Goal: Transaction & Acquisition: Book appointment/travel/reservation

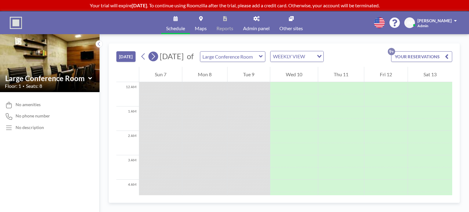
scroll to position [342, 0]
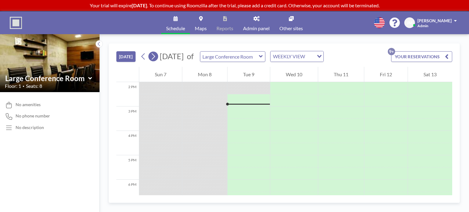
click at [157, 57] on button at bounding box center [153, 57] width 10 height 10
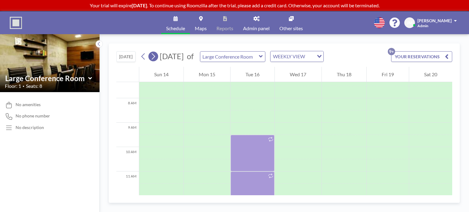
scroll to position [183, 0]
click at [154, 59] on icon at bounding box center [153, 56] width 6 height 9
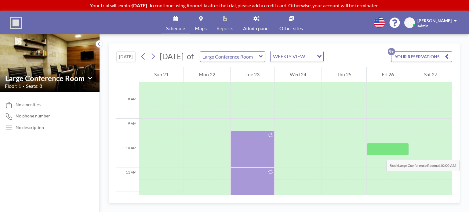
click at [380, 154] on div at bounding box center [387, 149] width 42 height 12
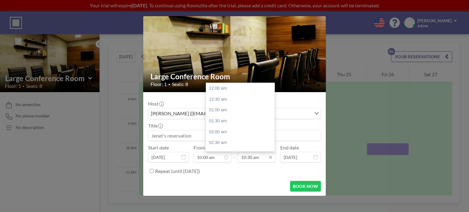
scroll to position [228, 0]
click at [229, 109] on div "11:30 am" at bounding box center [241, 110] width 71 height 11
type input "11:30 am"
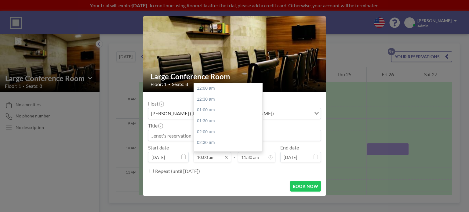
click at [217, 158] on input "10:00 am" at bounding box center [212, 157] width 38 height 10
drag, startPoint x: 207, startPoint y: 157, endPoint x: 196, endPoint y: 156, distance: 10.4
click at [196, 156] on input "10:00 am" at bounding box center [212, 157] width 38 height 10
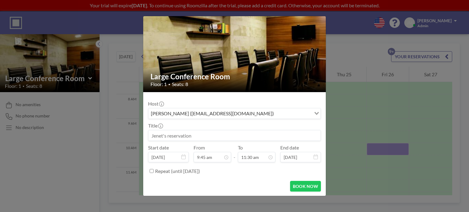
type input "10:00 am"
click at [239, 168] on div "Repeat (until [DATE])" at bounding box center [238, 171] width 166 height 10
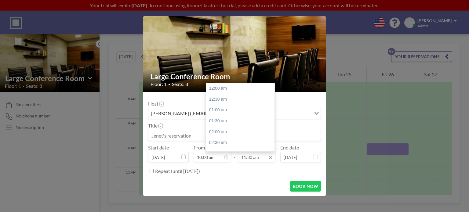
scroll to position [250, 0]
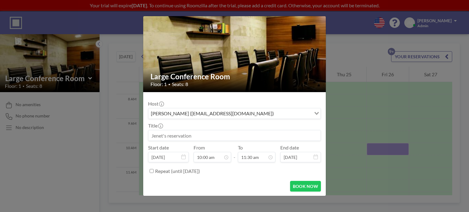
click at [233, 133] on input at bounding box center [234, 135] width 172 height 10
type input "F"
click at [233, 134] on input at bounding box center [234, 135] width 172 height 10
type input "M"
type input "[PERSON_NAME] Meeting"
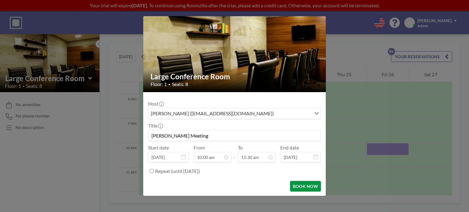
click at [298, 186] on button "BOOK NOW" at bounding box center [305, 186] width 31 height 11
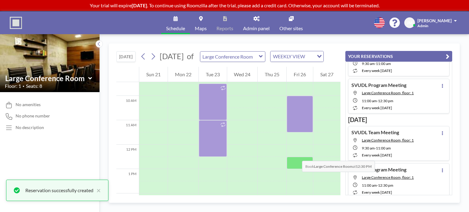
scroll to position [244, 0]
